Goal: Transaction & Acquisition: Purchase product/service

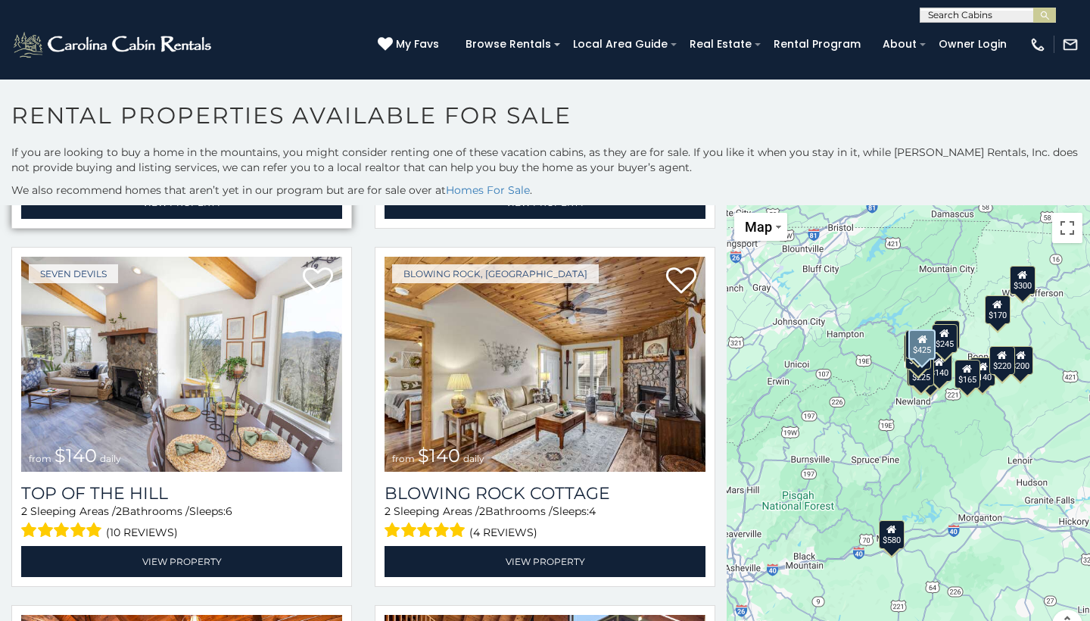
scroll to position [2503, 0]
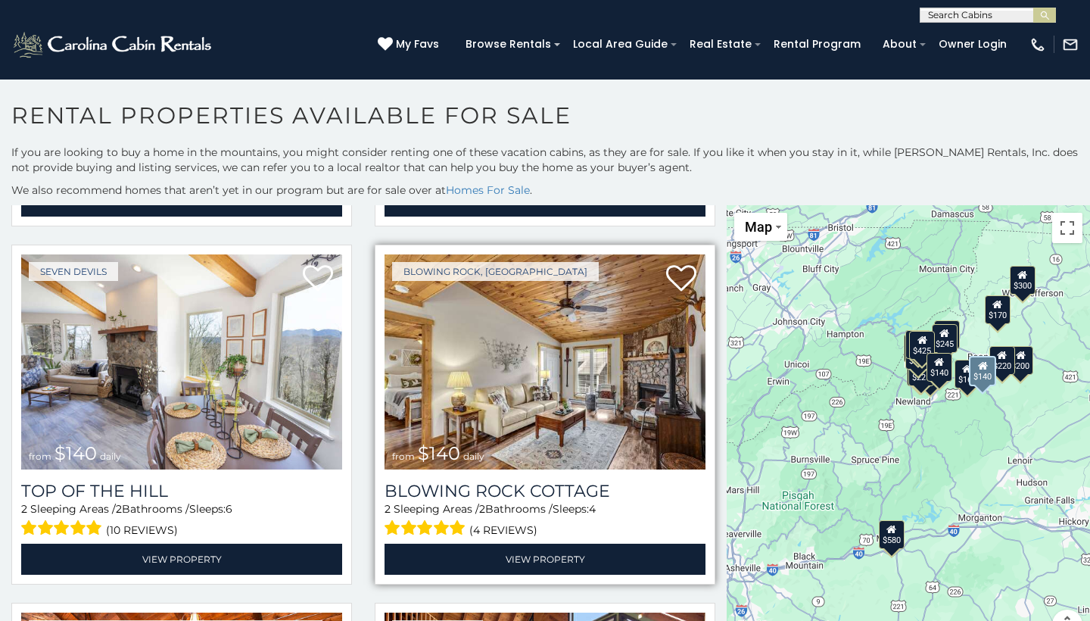
click at [442, 365] on img at bounding box center [545, 361] width 321 height 215
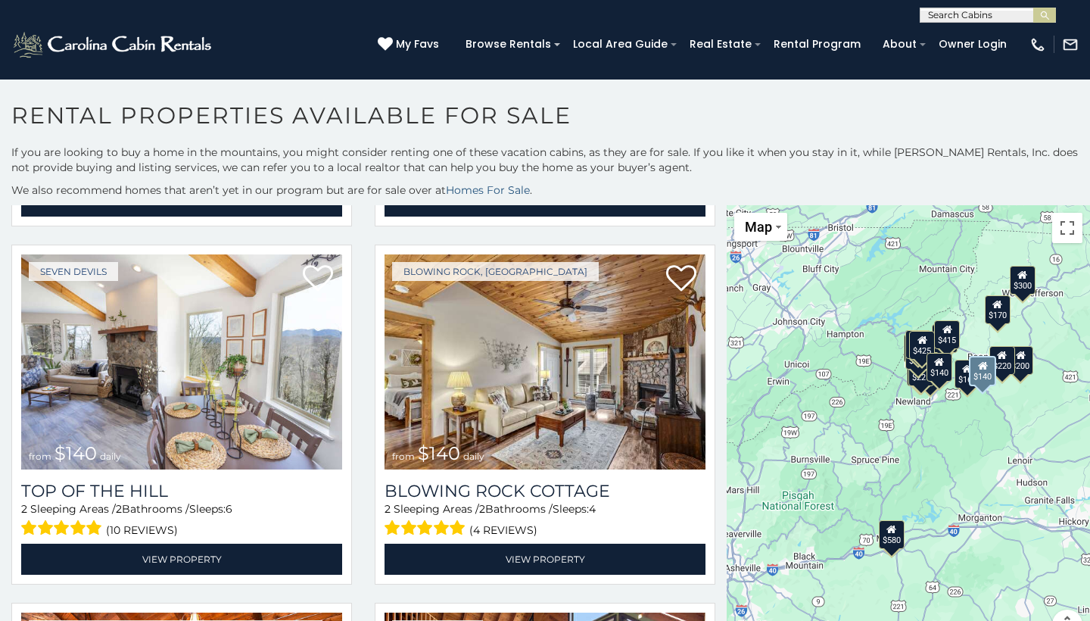
click at [478, 187] on link "Homes For Sale" at bounding box center [488, 190] width 84 height 14
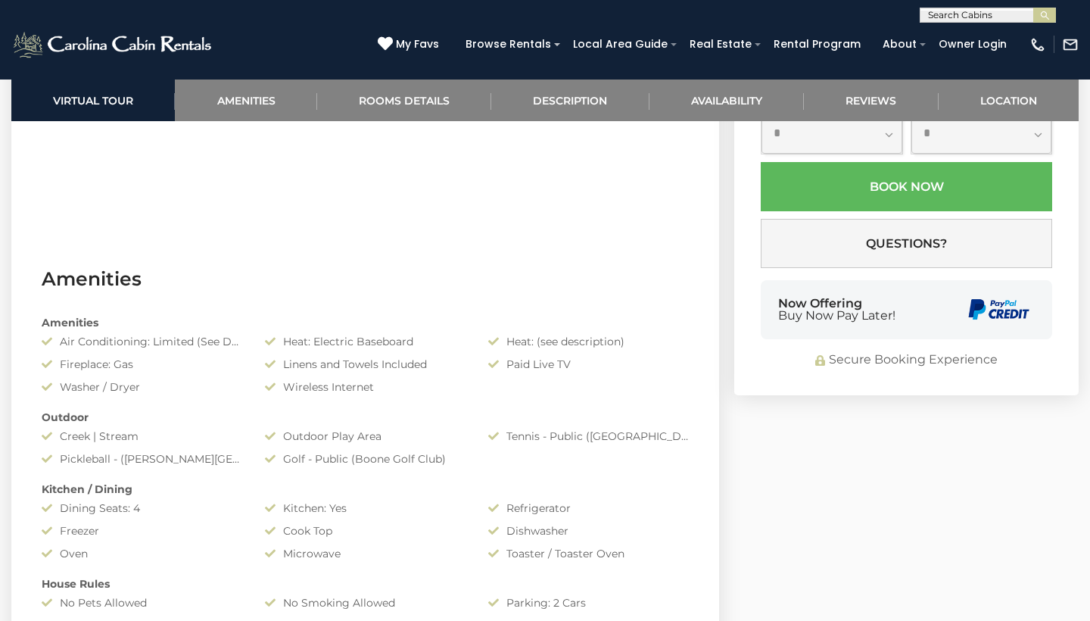
scroll to position [972, 0]
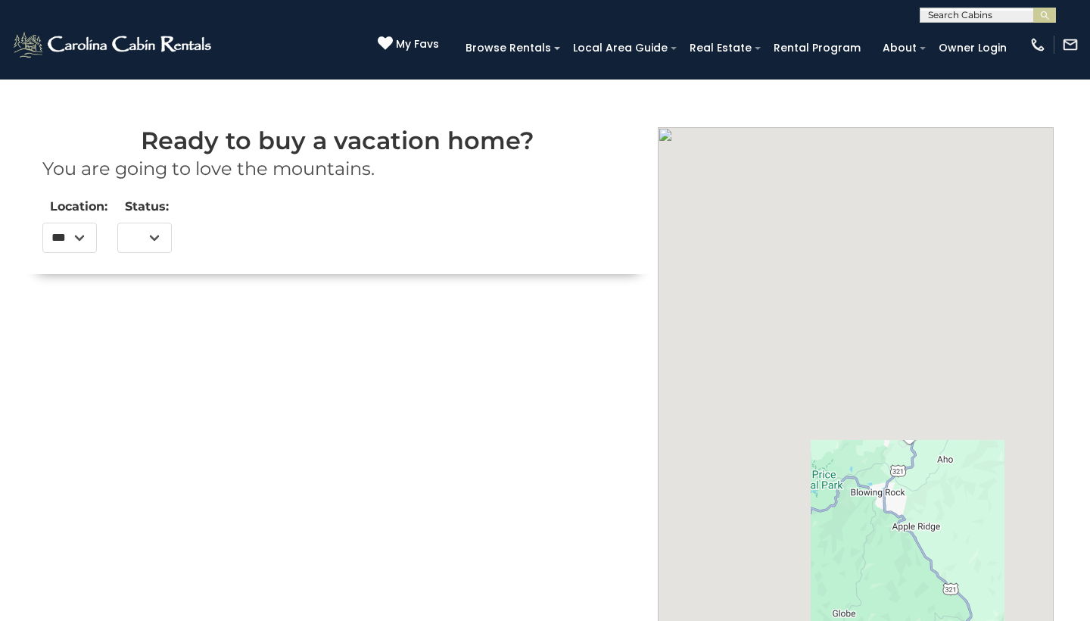
select select
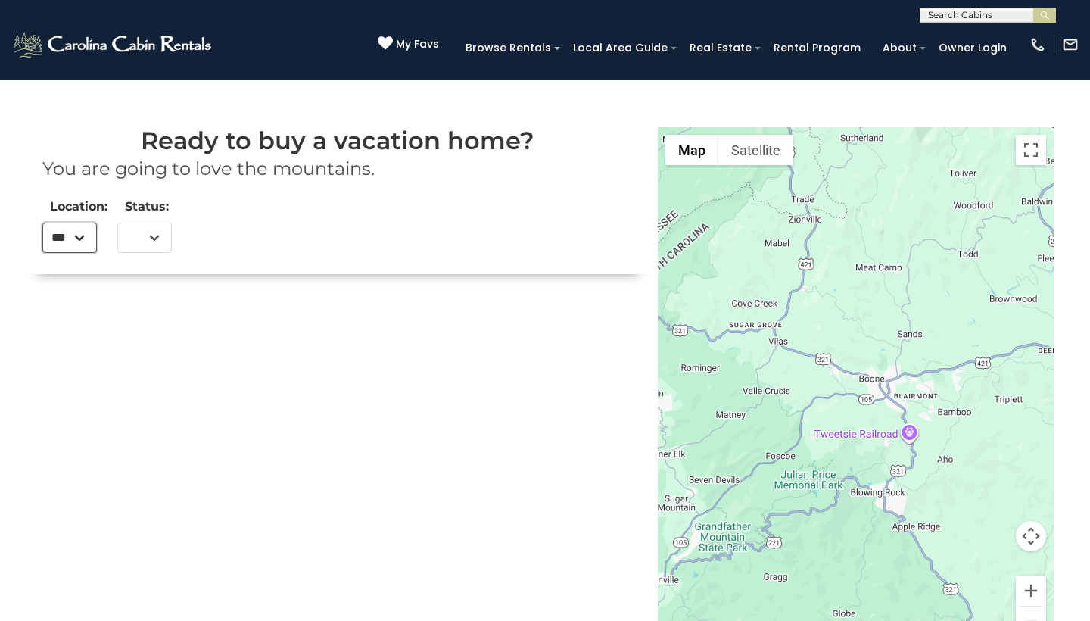
click at [167, 237] on div "Ready to buy a vacation home? You are going to love the mountains. Location: **…" at bounding box center [338, 158] width 628 height 232
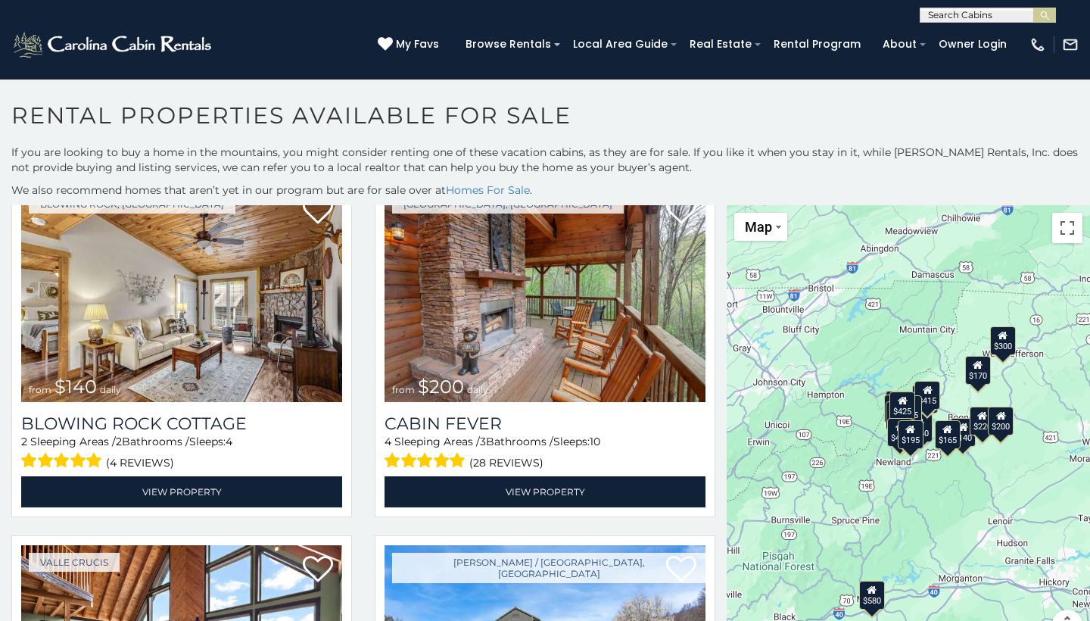
scroll to position [64, 0]
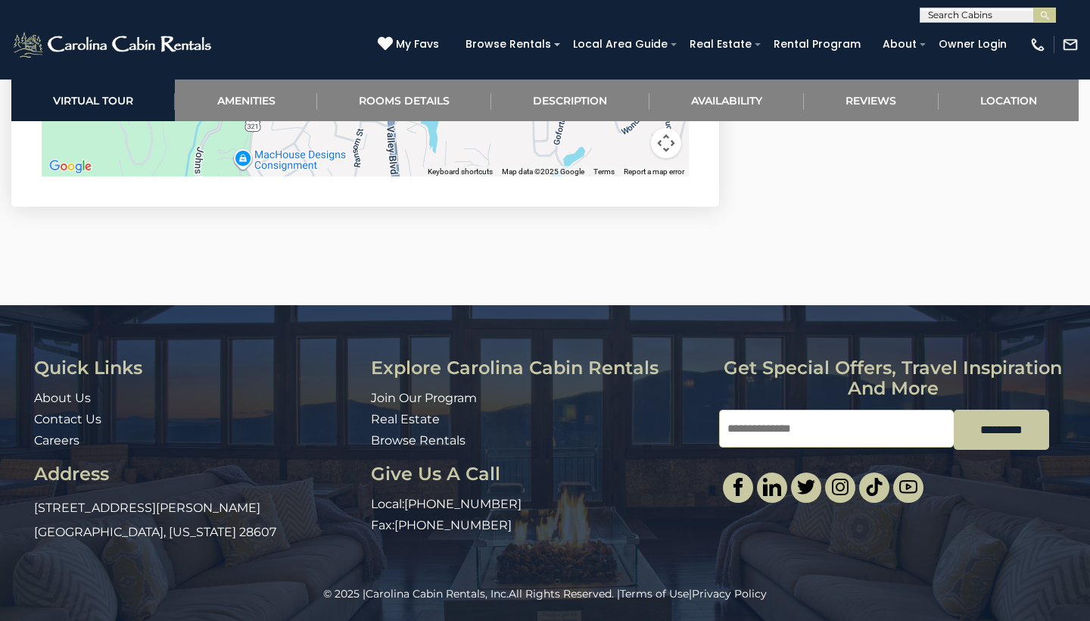
scroll to position [3435, 0]
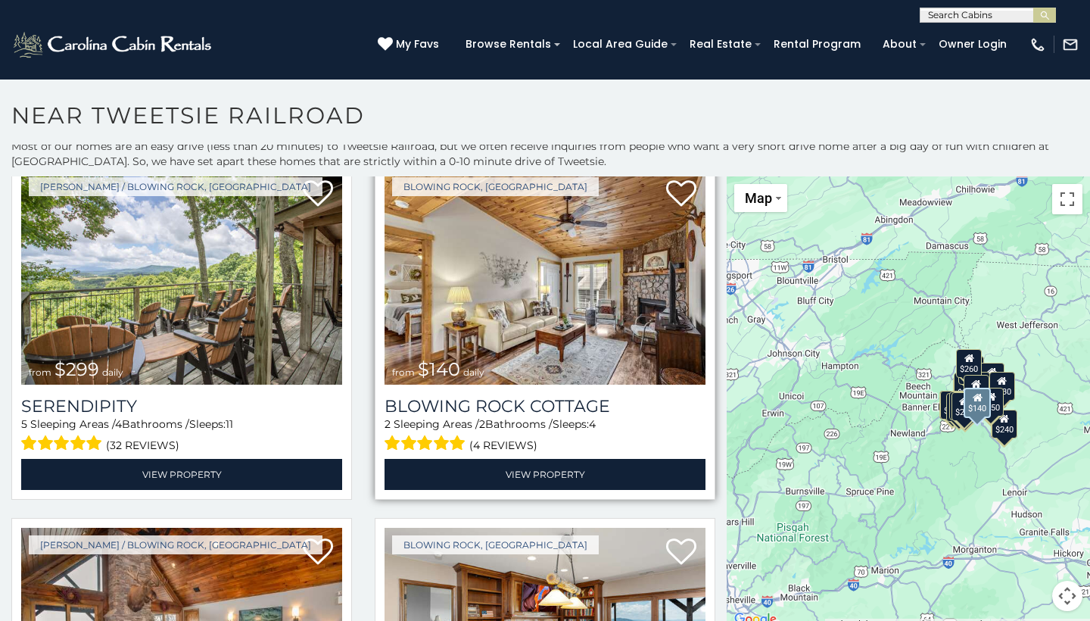
scroll to position [1843, 0]
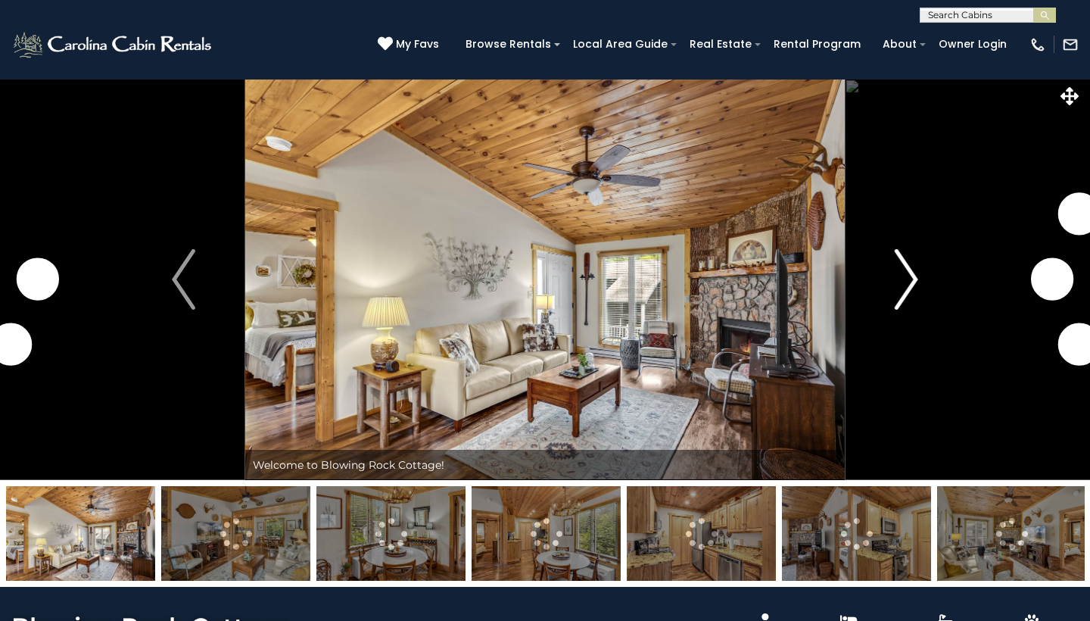
click at [905, 270] on img "Next" at bounding box center [906, 279] width 23 height 61
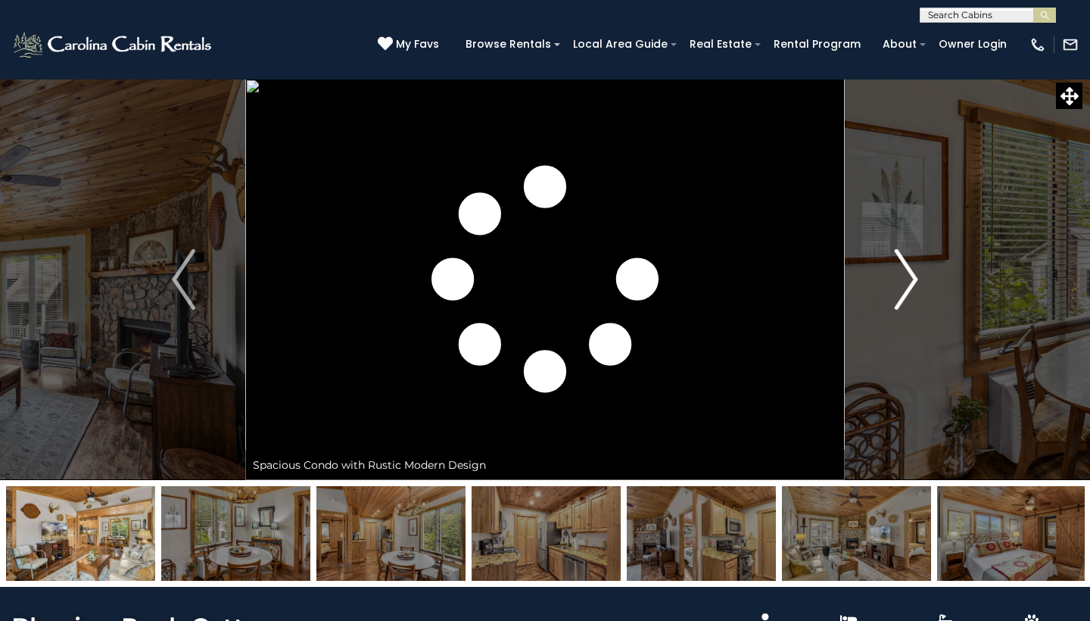
click at [905, 270] on img "Next" at bounding box center [906, 279] width 23 height 61
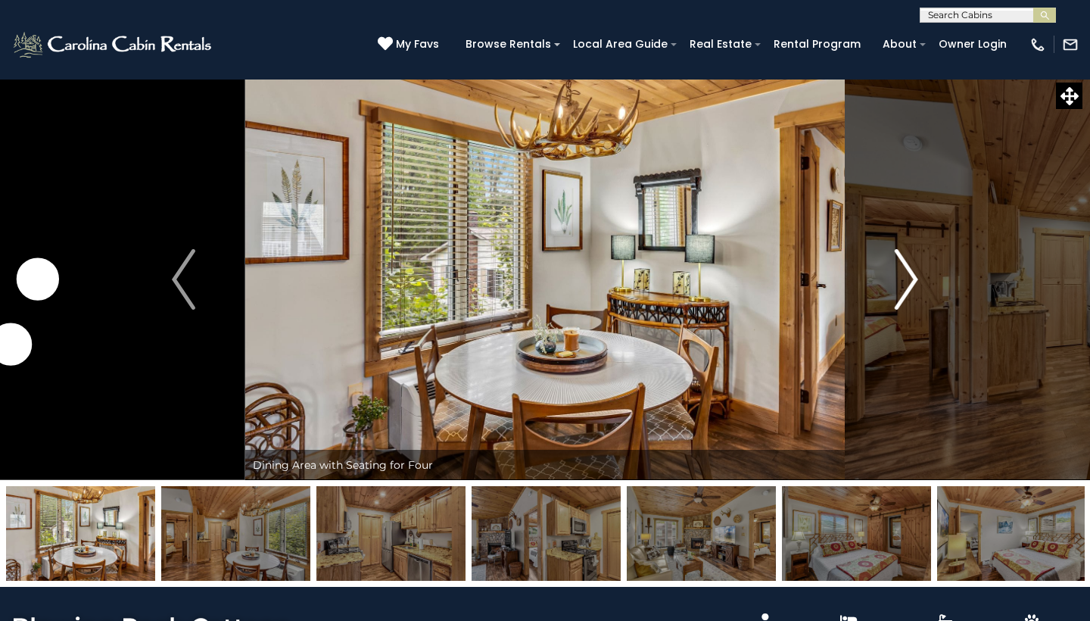
click at [905, 270] on img "Next" at bounding box center [906, 279] width 23 height 61
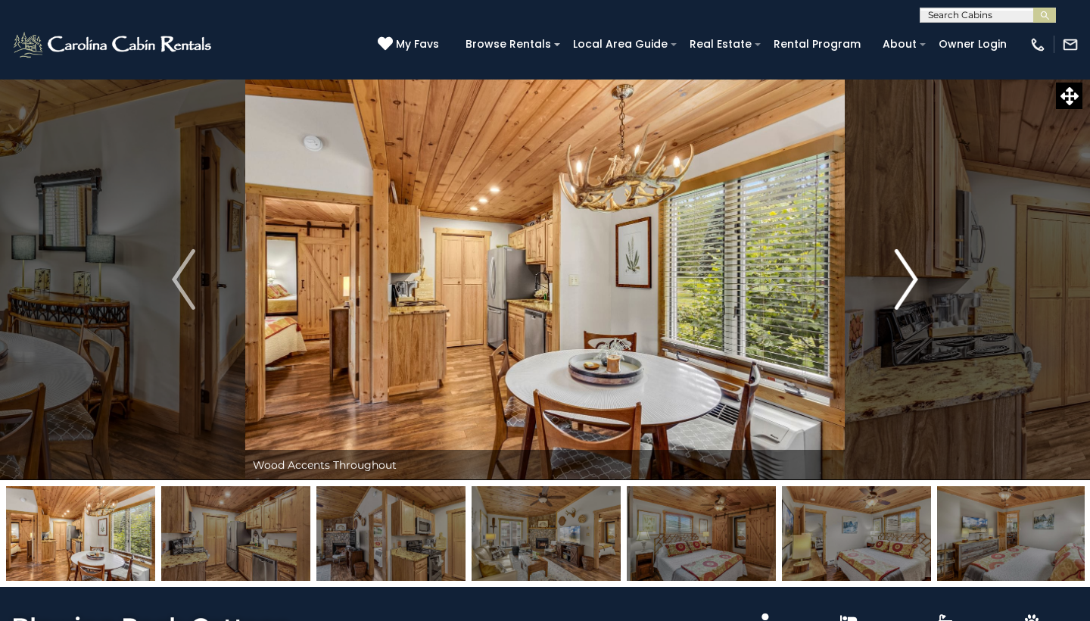
click at [905, 270] on img "Next" at bounding box center [906, 279] width 23 height 61
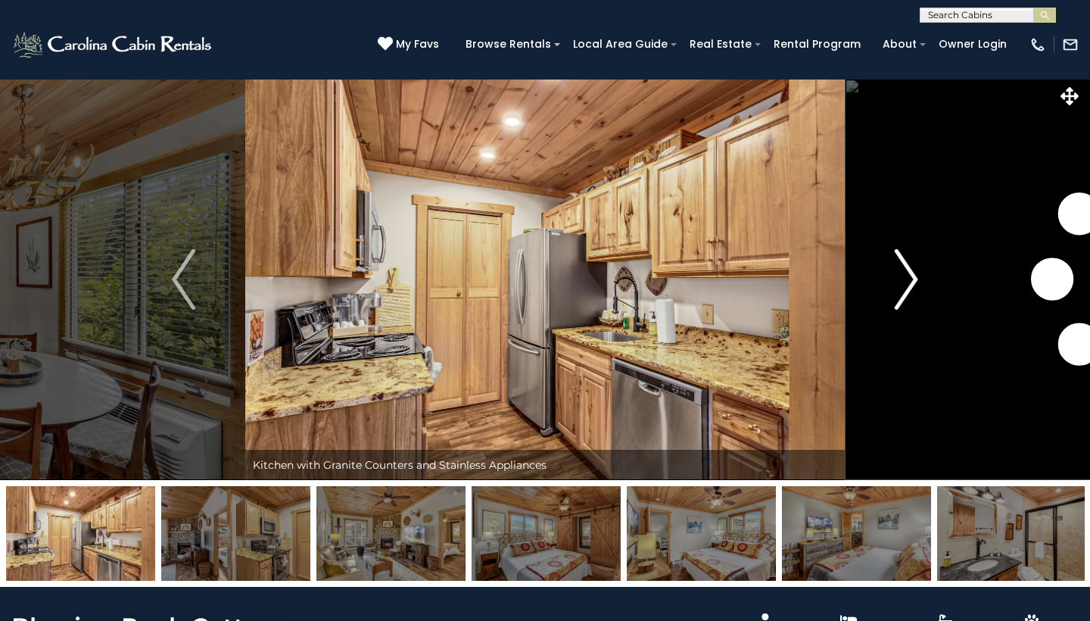
click at [905, 270] on img "Next" at bounding box center [906, 279] width 23 height 61
